Goal: Book appointment/travel/reservation

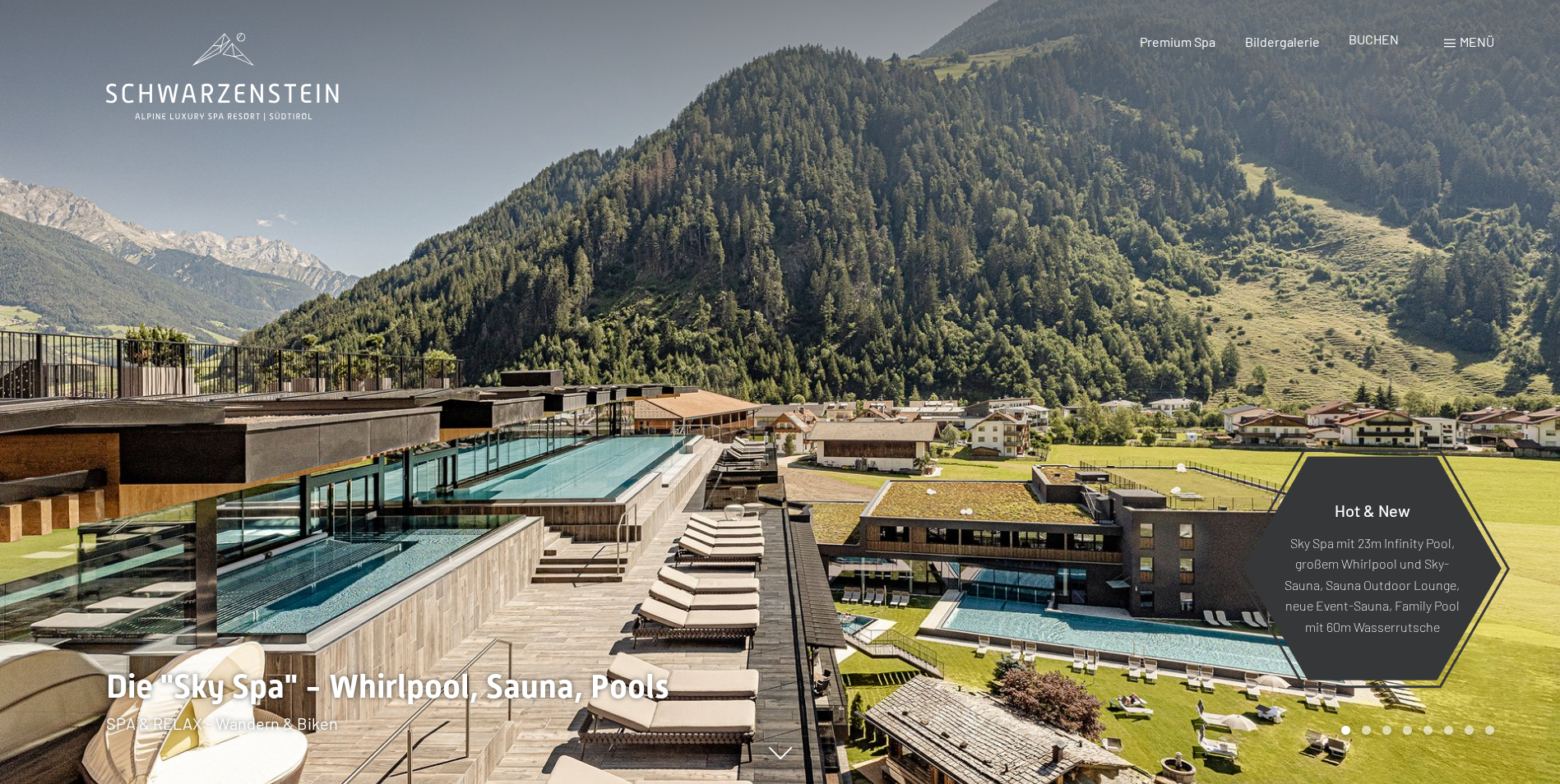
click at [1374, 43] on span "BUCHEN" at bounding box center [1373, 38] width 50 height 16
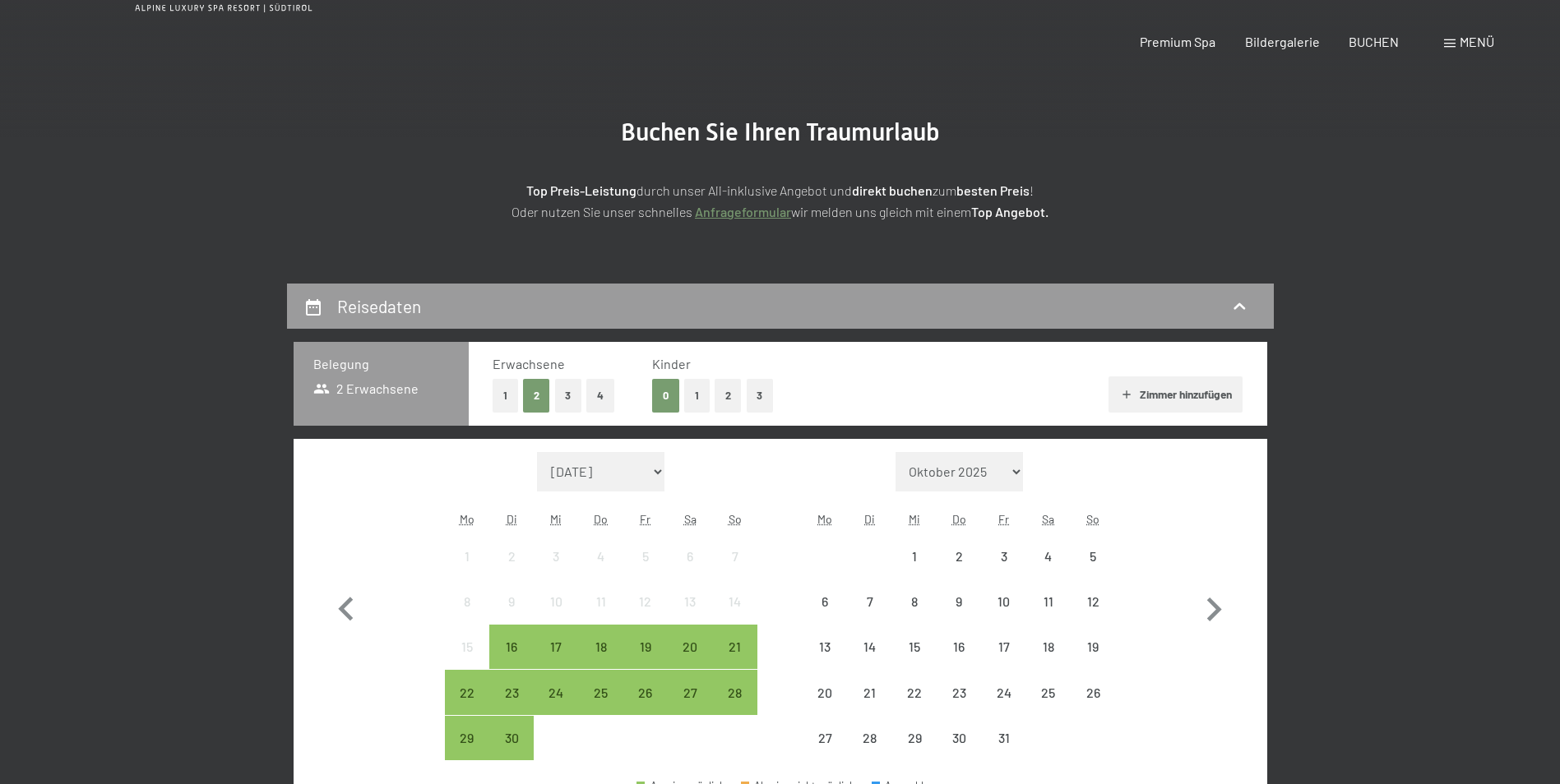
scroll to position [411, 0]
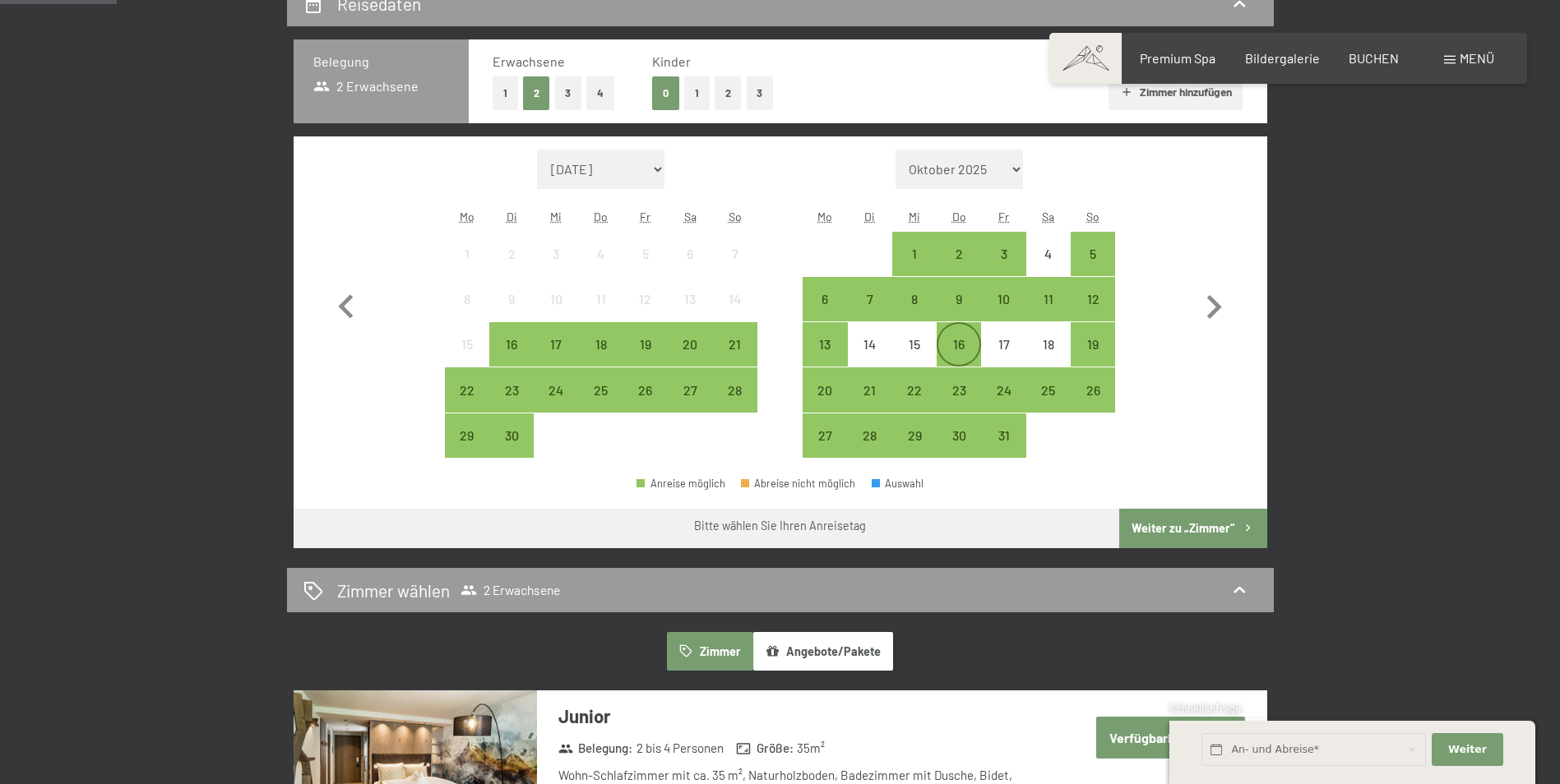
click at [957, 329] on div "16" at bounding box center [959, 345] width 41 height 41
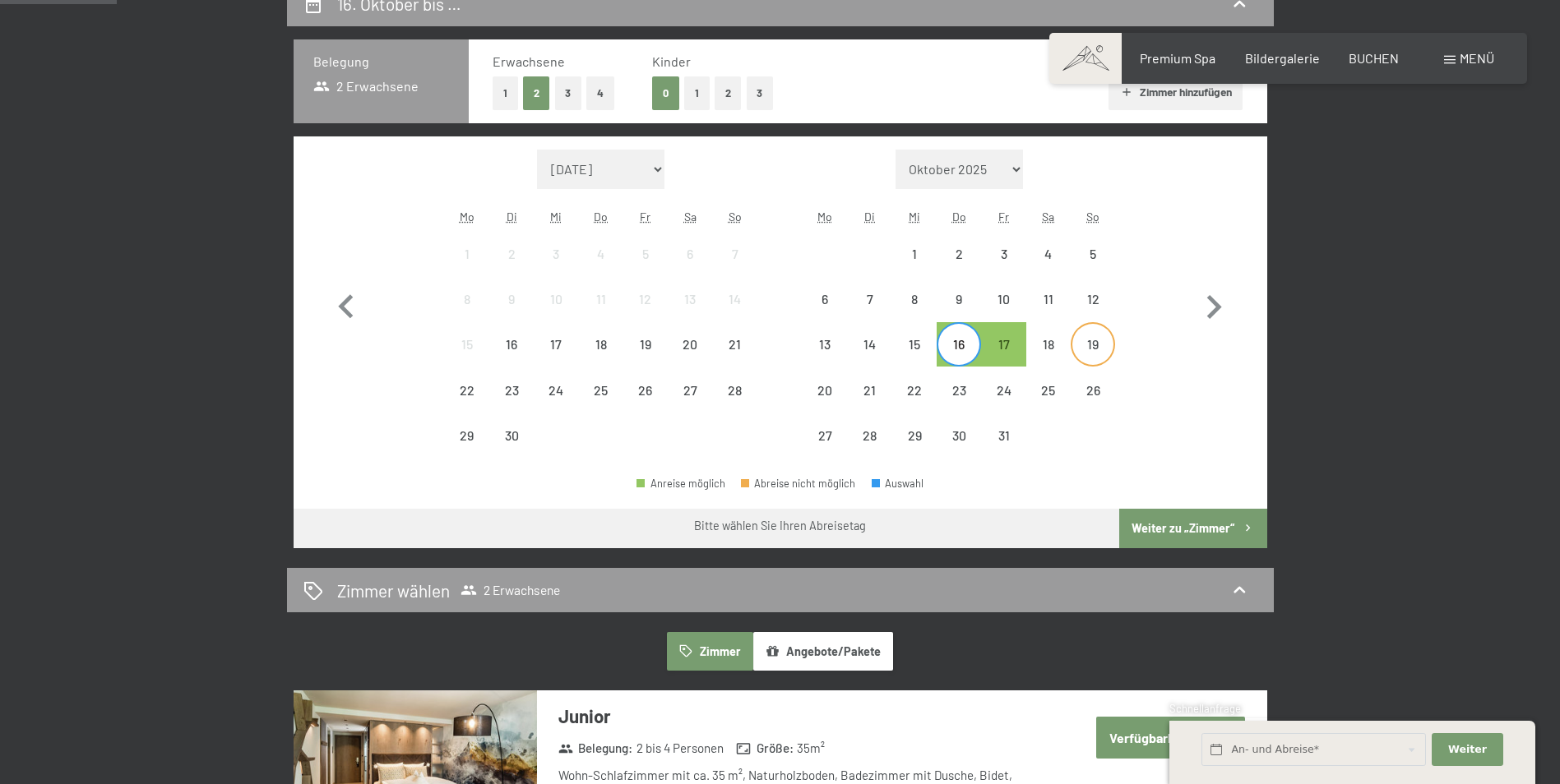
click at [1082, 339] on div "19" at bounding box center [1093, 358] width 41 height 41
